Goal: Transaction & Acquisition: Obtain resource

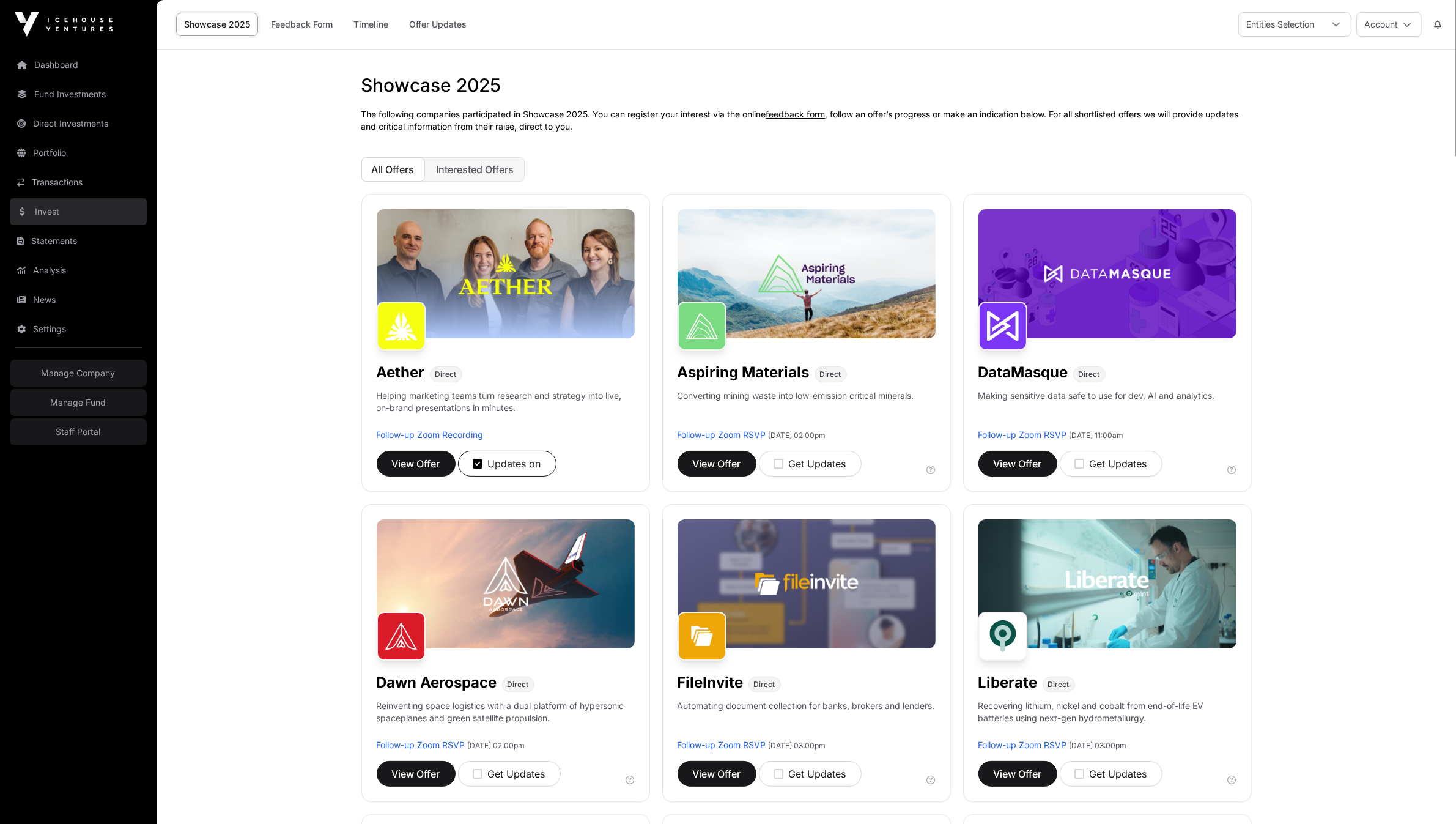
click at [55, 217] on link "Invest" at bounding box center [78, 211] width 137 height 27
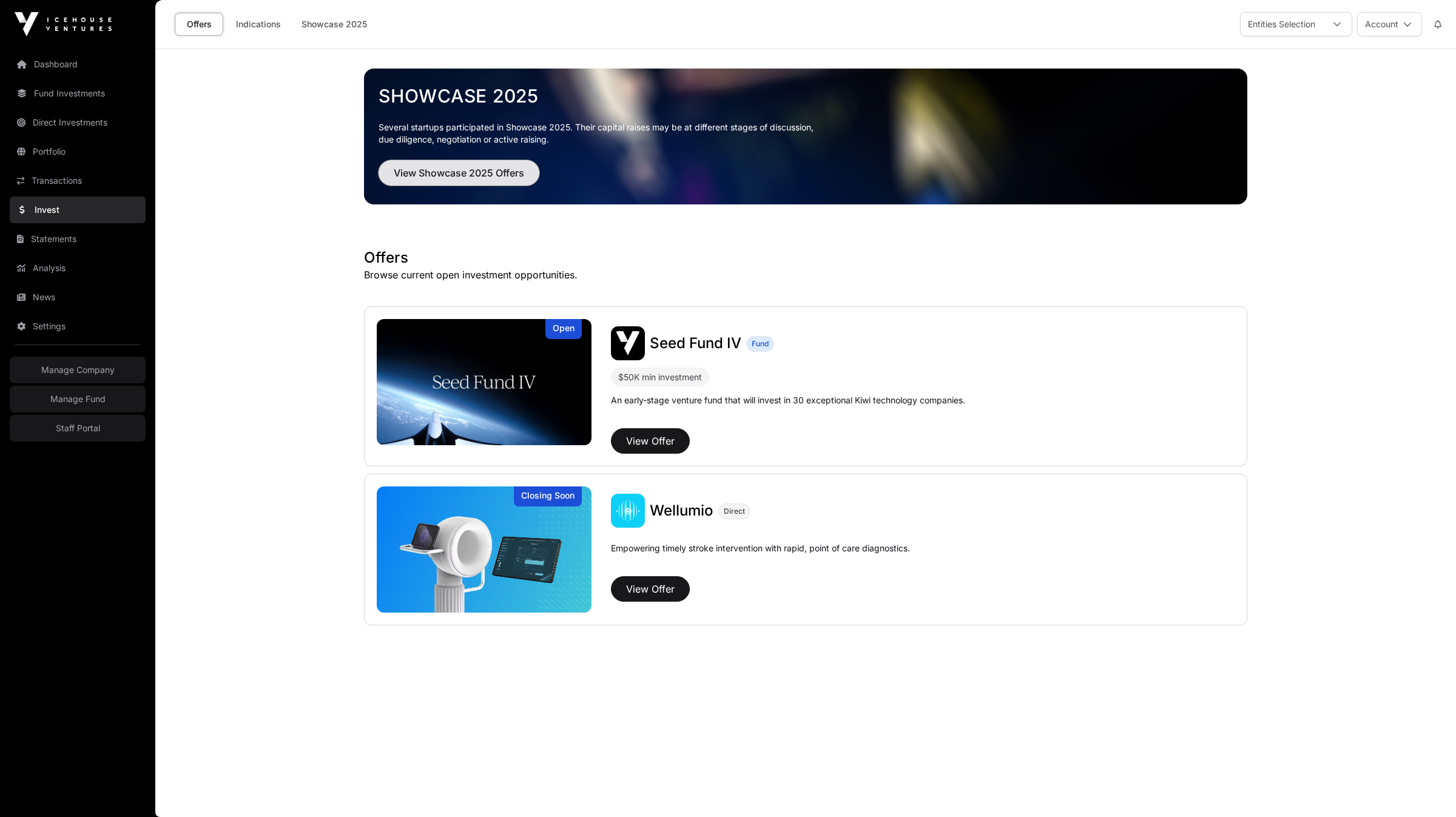
click at [445, 173] on span "View Showcase 2025 Offers" at bounding box center [459, 173] width 130 height 15
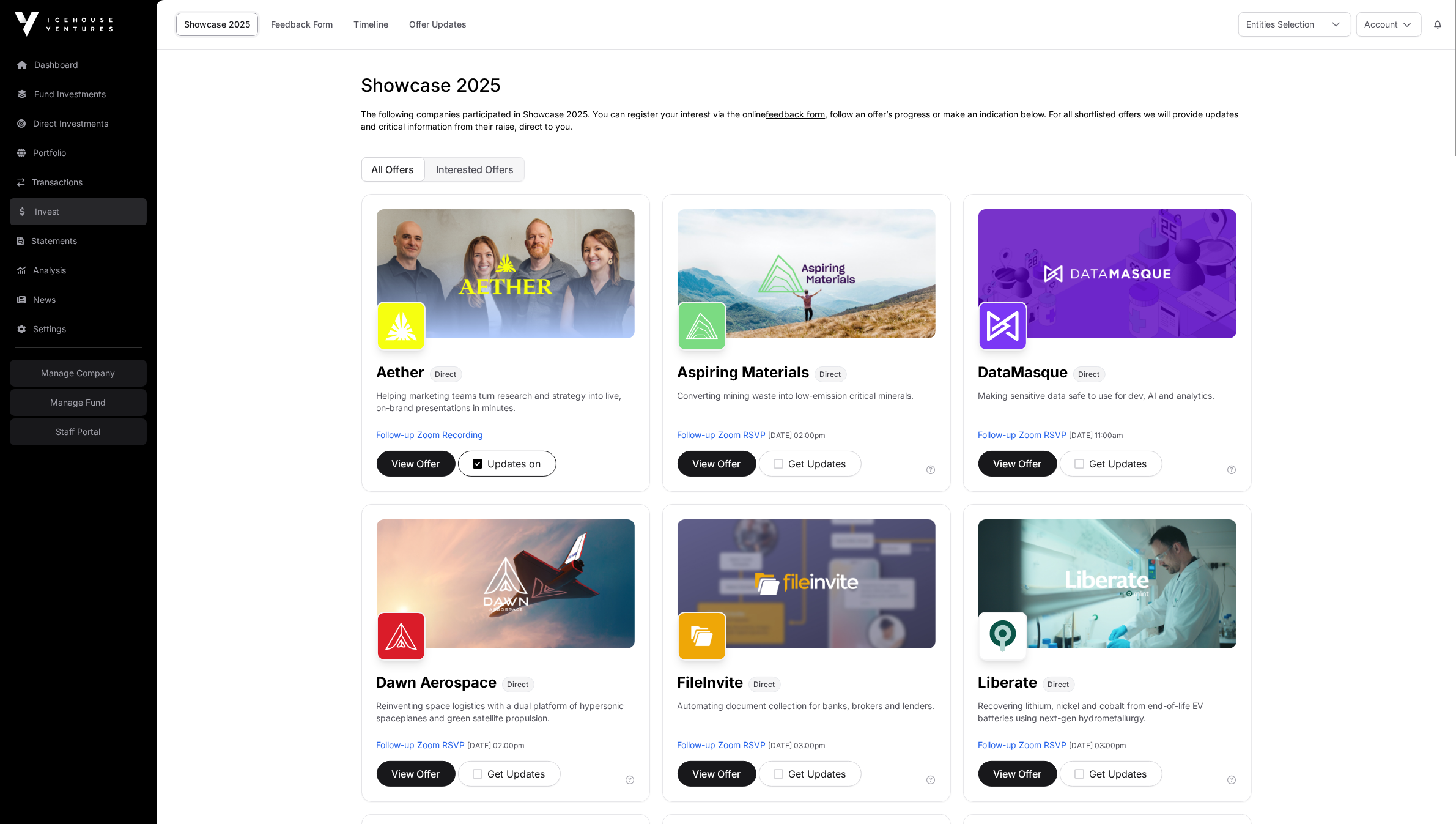
click at [75, 203] on link "Invest" at bounding box center [78, 211] width 137 height 27
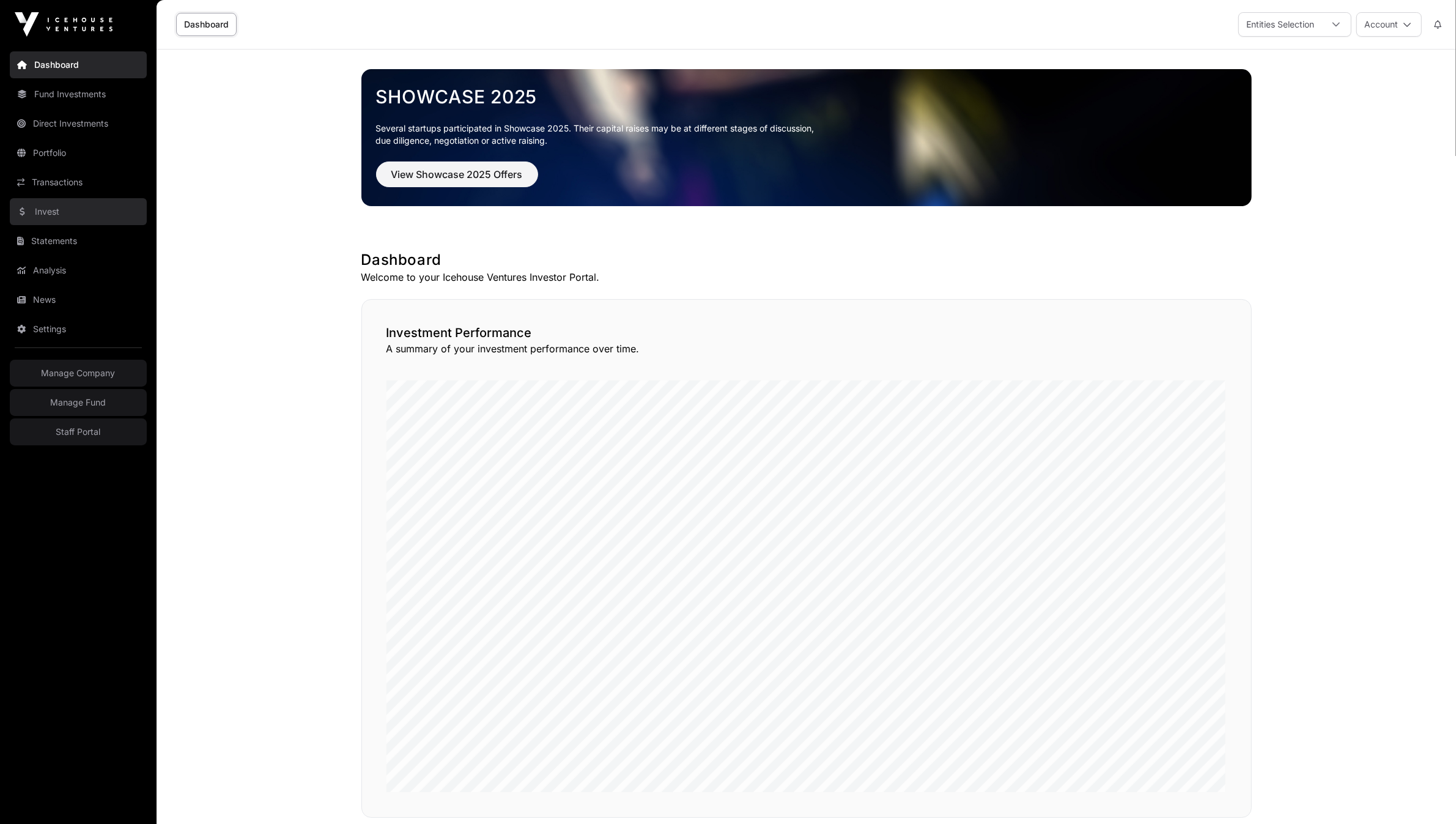
click at [45, 215] on link "Invest" at bounding box center [78, 211] width 137 height 27
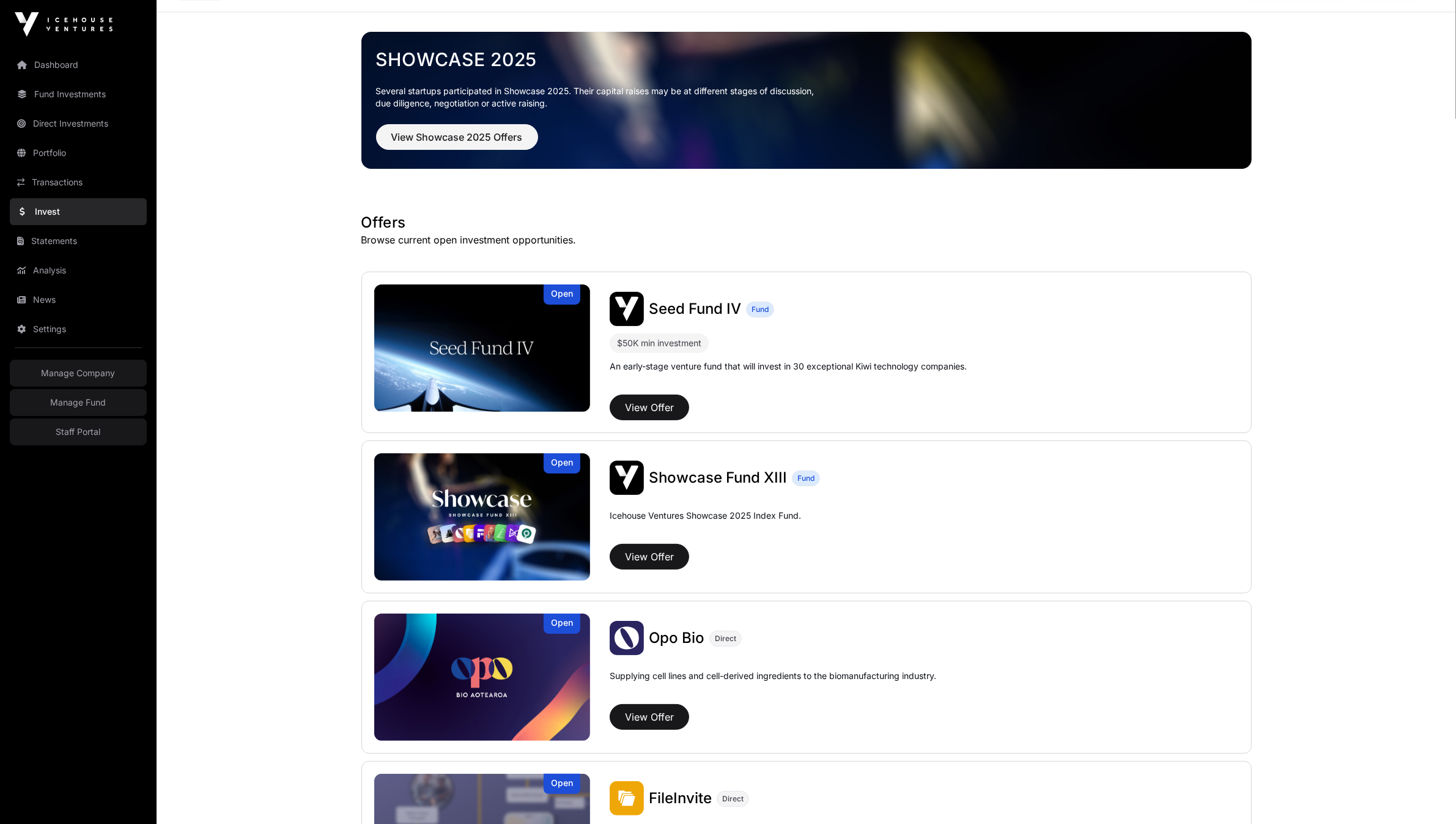
scroll to position [152, 0]
